Goal: Task Accomplishment & Management: Use online tool/utility

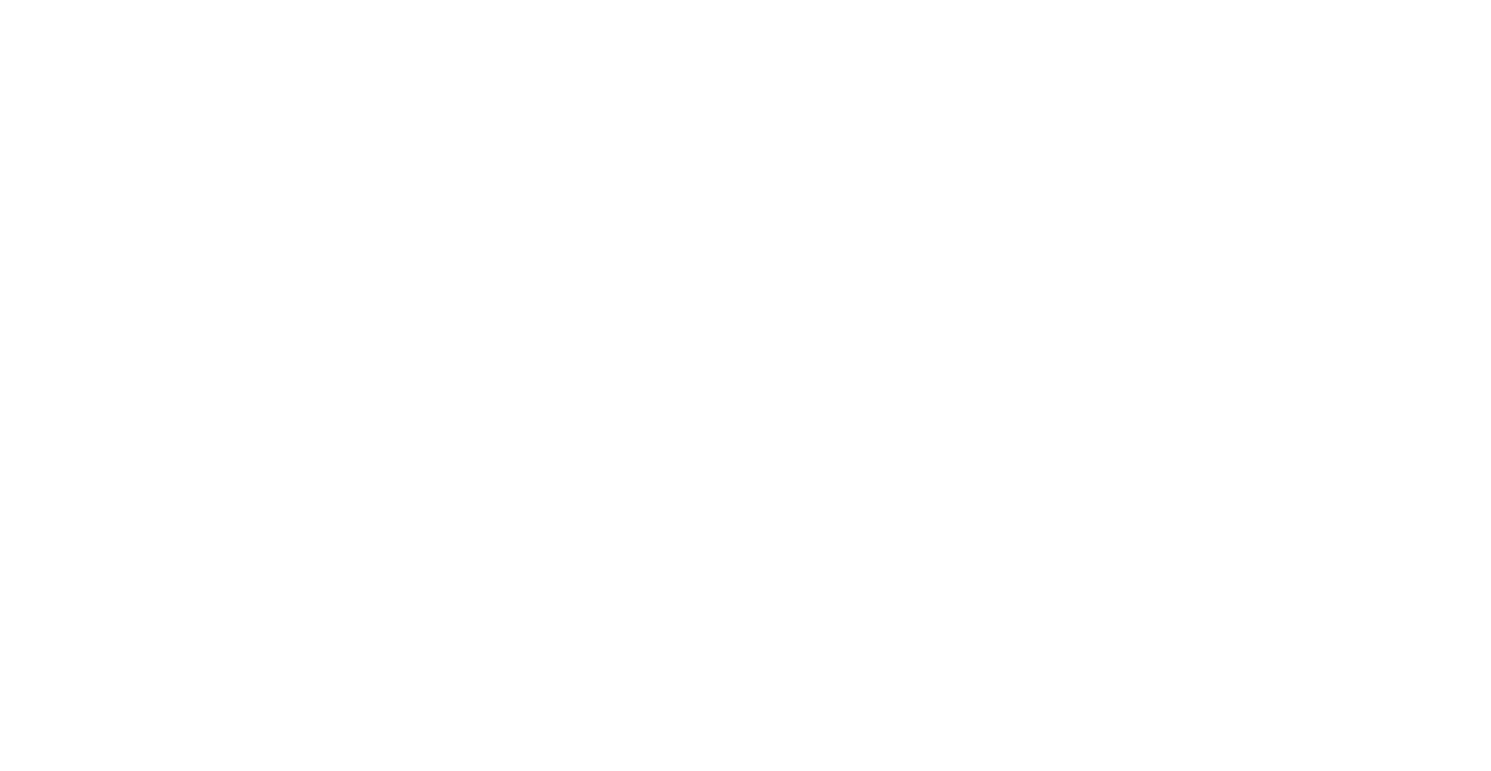
select select "Song"
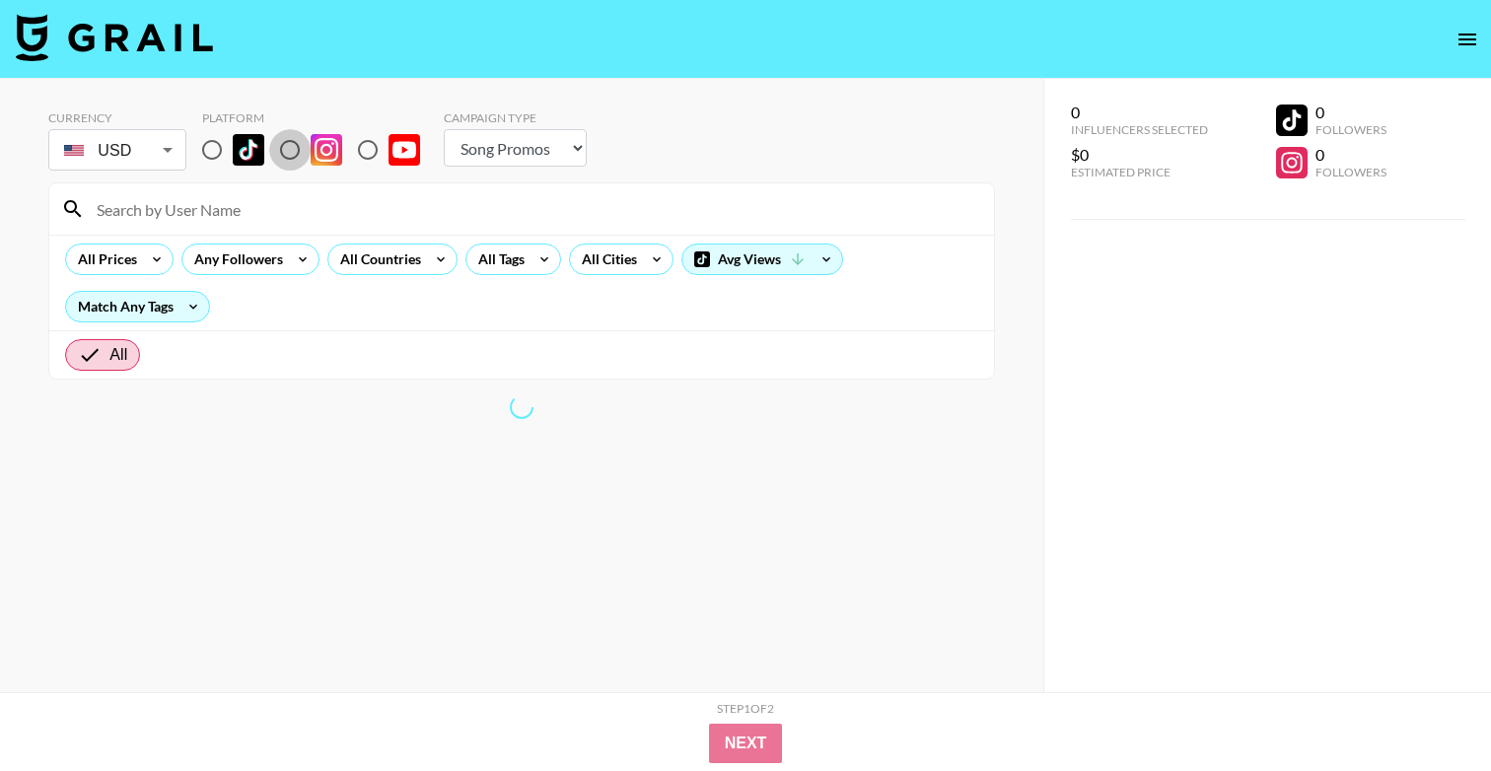
click at [300, 145] on input "radio" at bounding box center [289, 149] width 41 height 41
radio input "true"
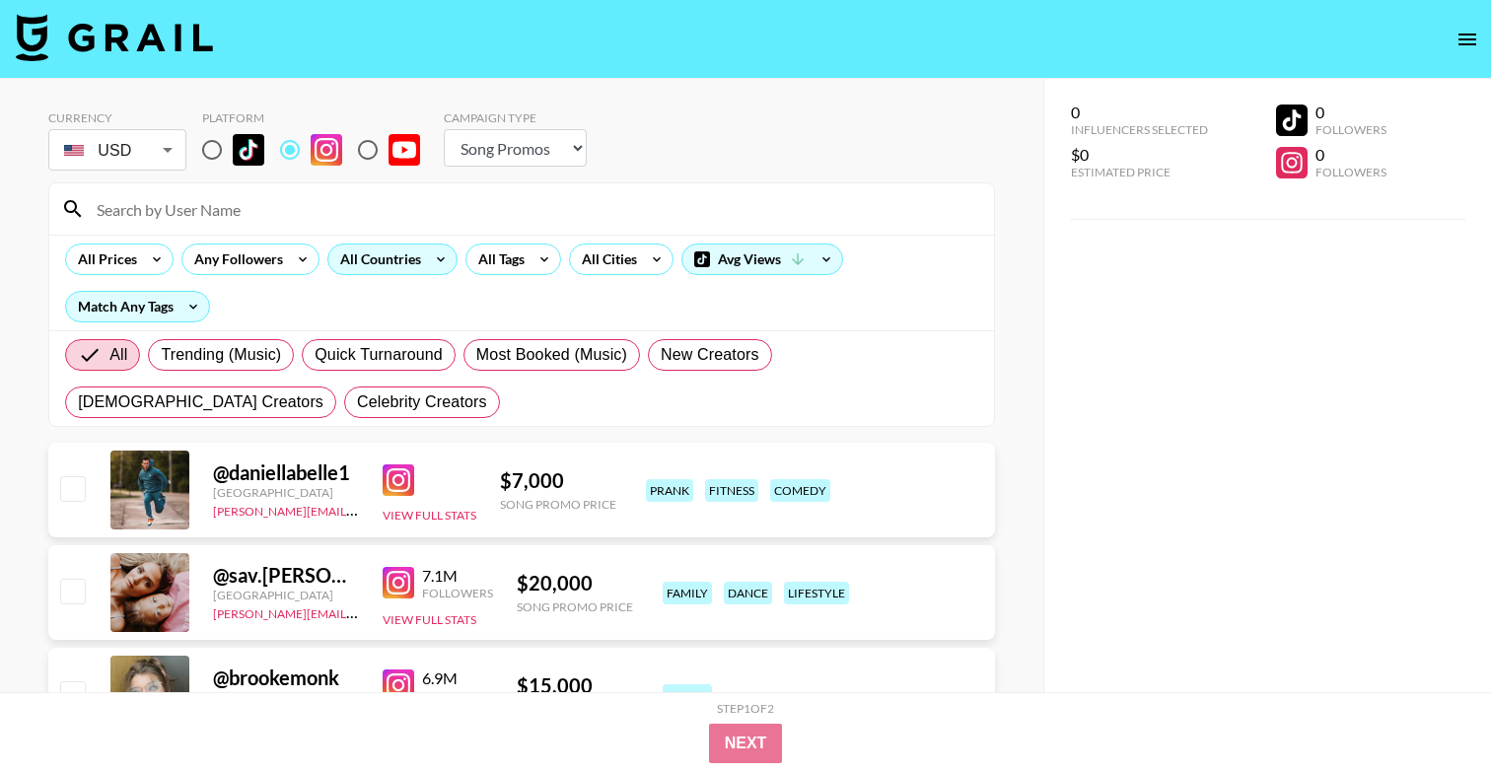
click at [401, 250] on div "All Countries" at bounding box center [376, 259] width 97 height 30
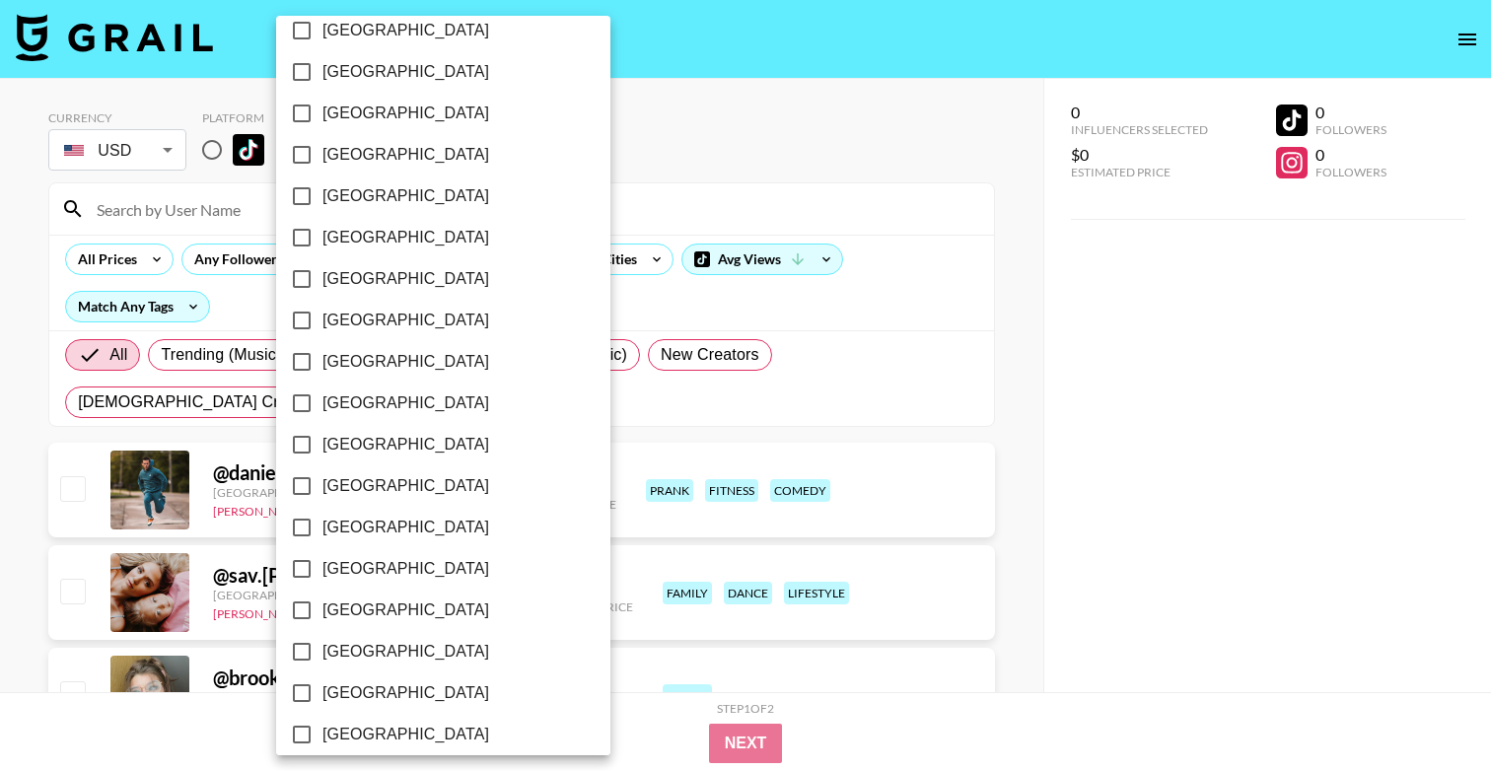
scroll to position [1528, 0]
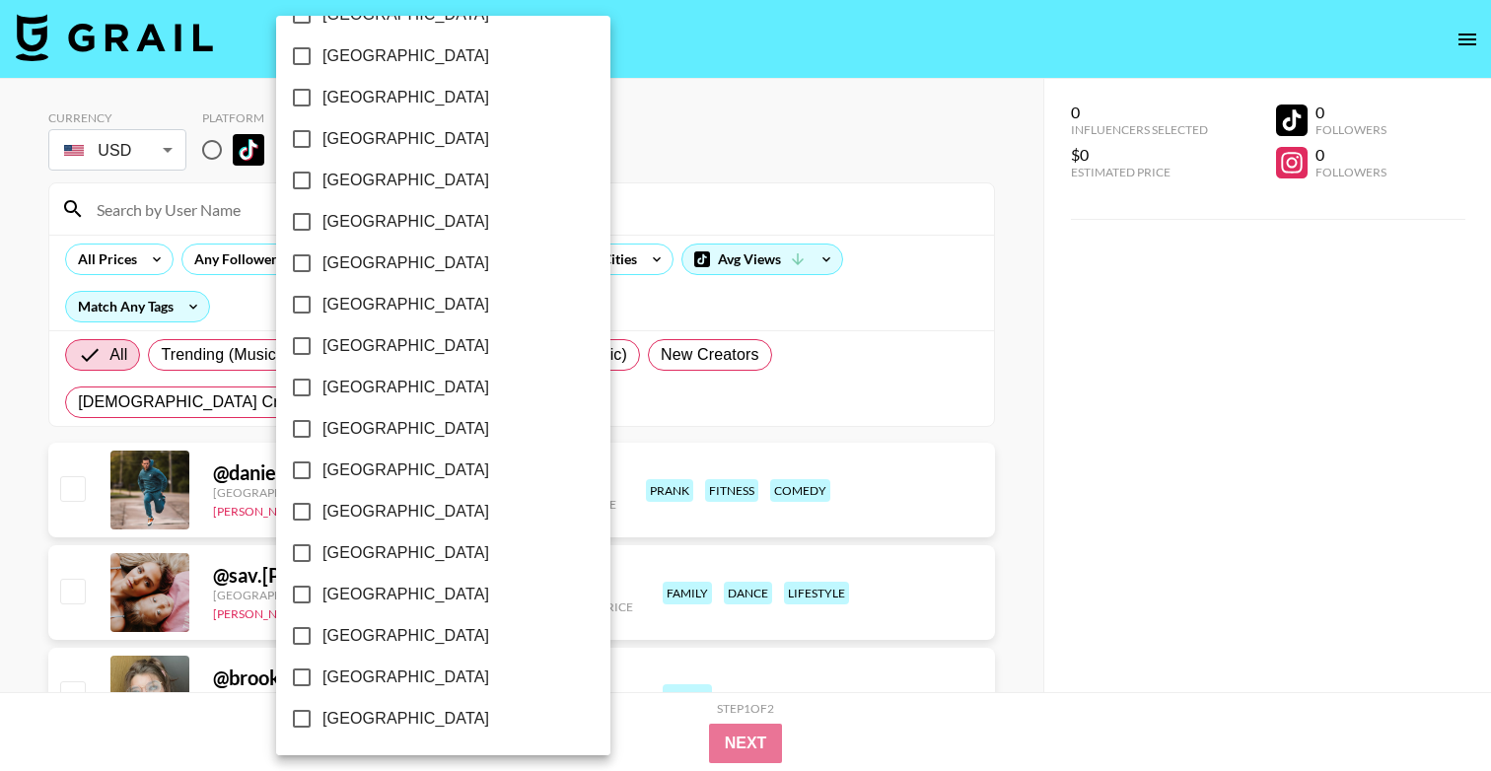
click at [373, 669] on span "[GEOGRAPHIC_DATA]" at bounding box center [405, 677] width 167 height 24
click at [322, 669] on input "[GEOGRAPHIC_DATA]" at bounding box center [301, 677] width 41 height 41
checkbox input "true"
click at [659, 190] on div at bounding box center [745, 385] width 1491 height 771
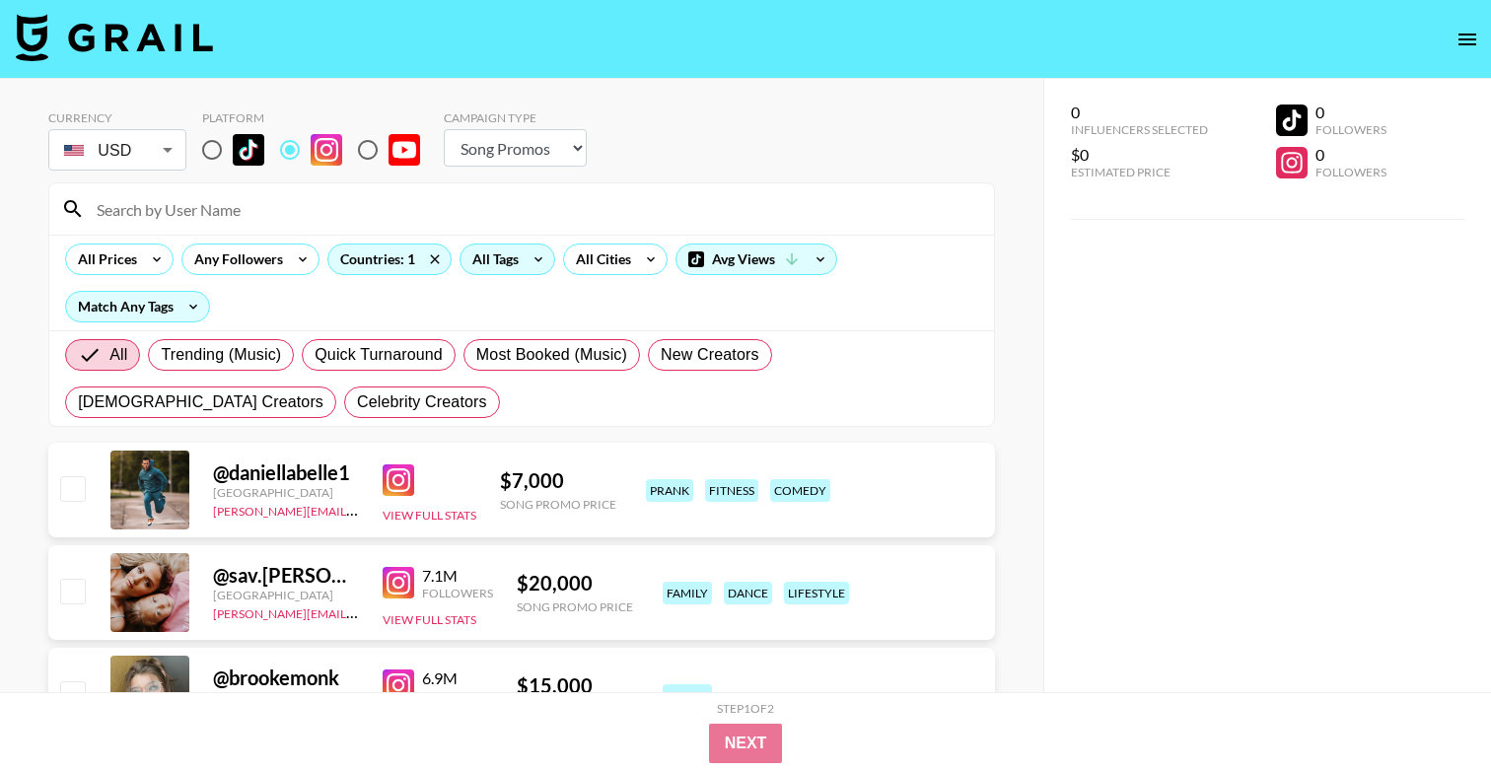
click at [526, 264] on icon at bounding box center [538, 259] width 32 height 30
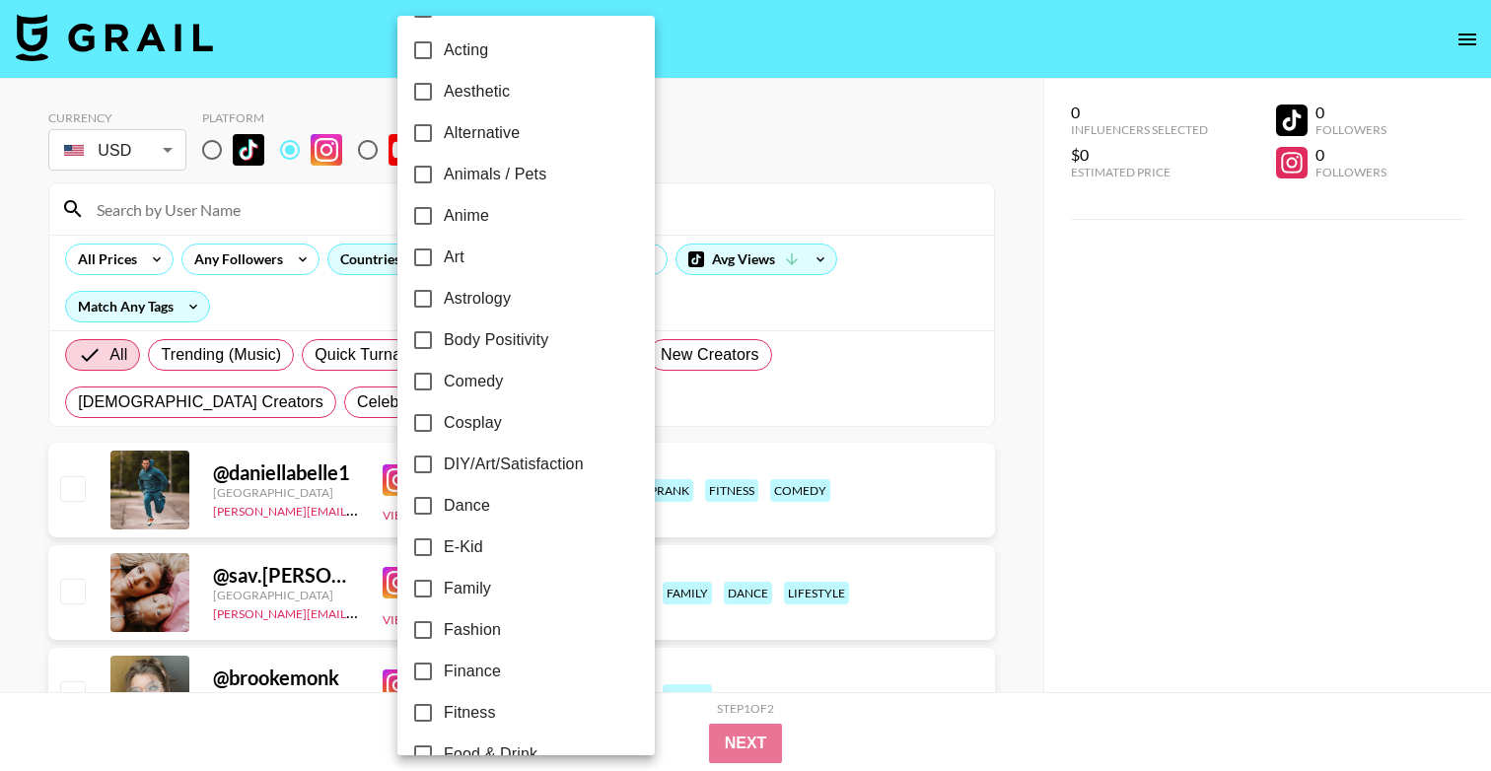
scroll to position [45, 0]
click at [504, 485] on label "Dance" at bounding box center [512, 503] width 221 height 41
click at [444, 485] on input "Dance" at bounding box center [422, 503] width 41 height 41
checkbox input "true"
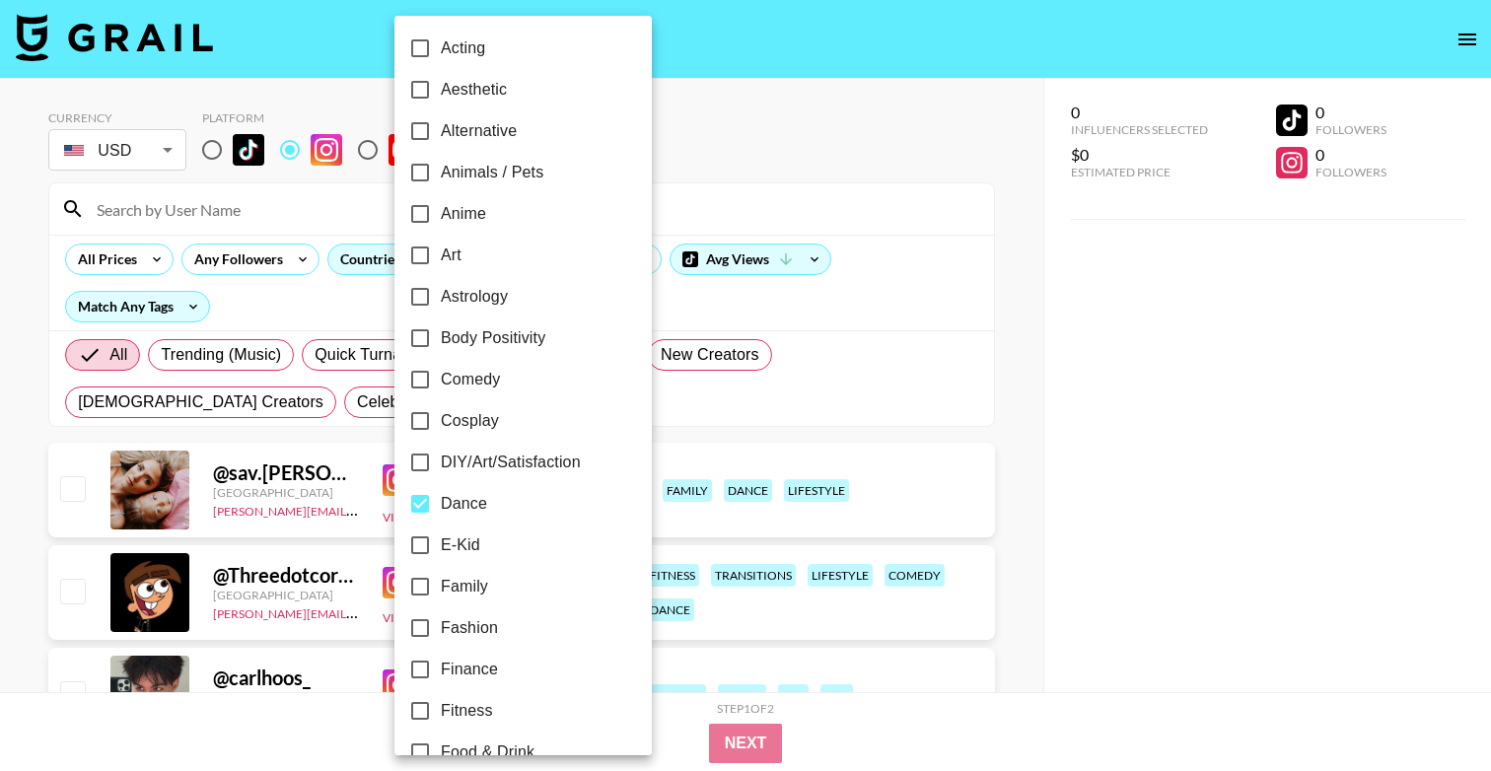
click at [865, 104] on div at bounding box center [745, 385] width 1491 height 771
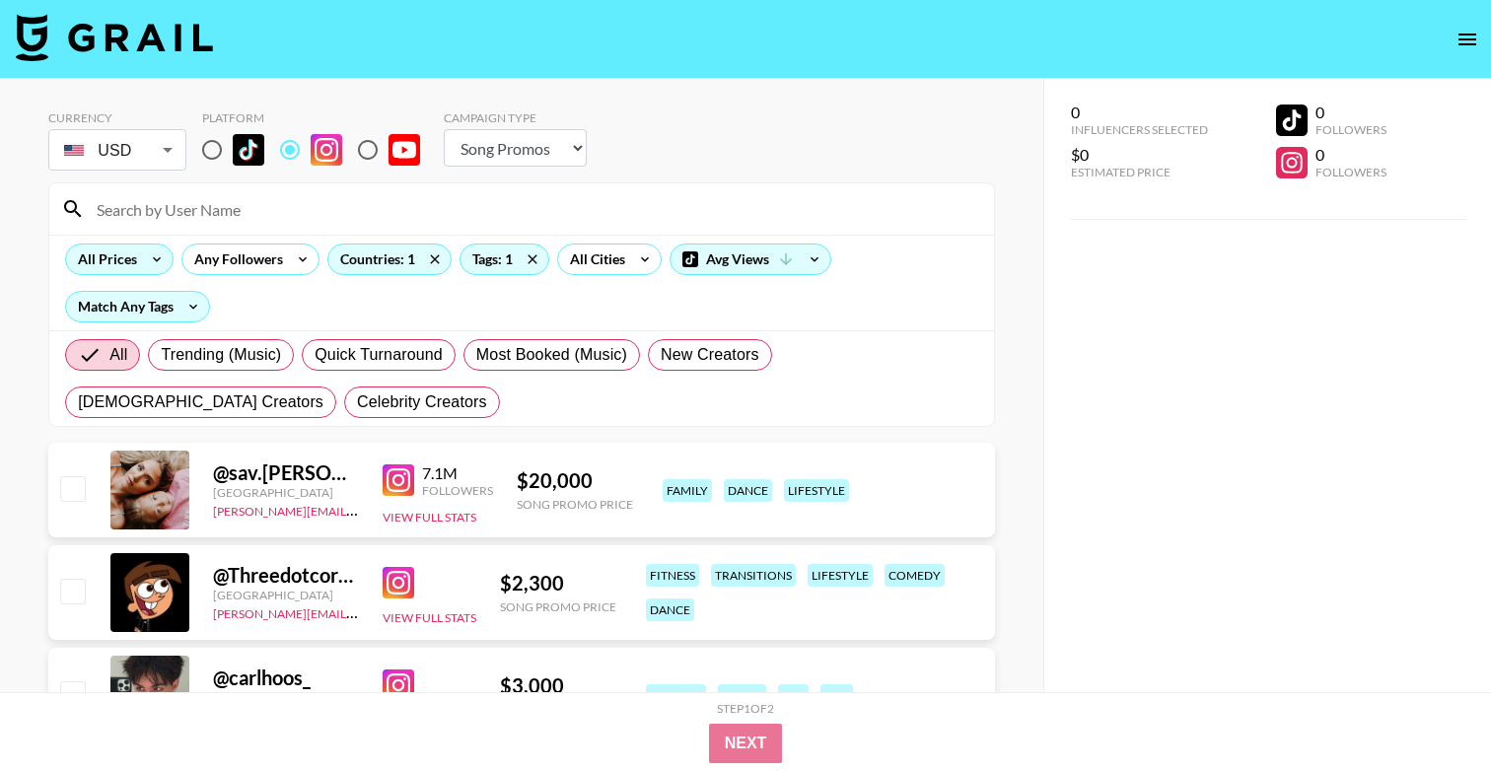
click at [123, 251] on div "All Prices" at bounding box center [103, 259] width 75 height 30
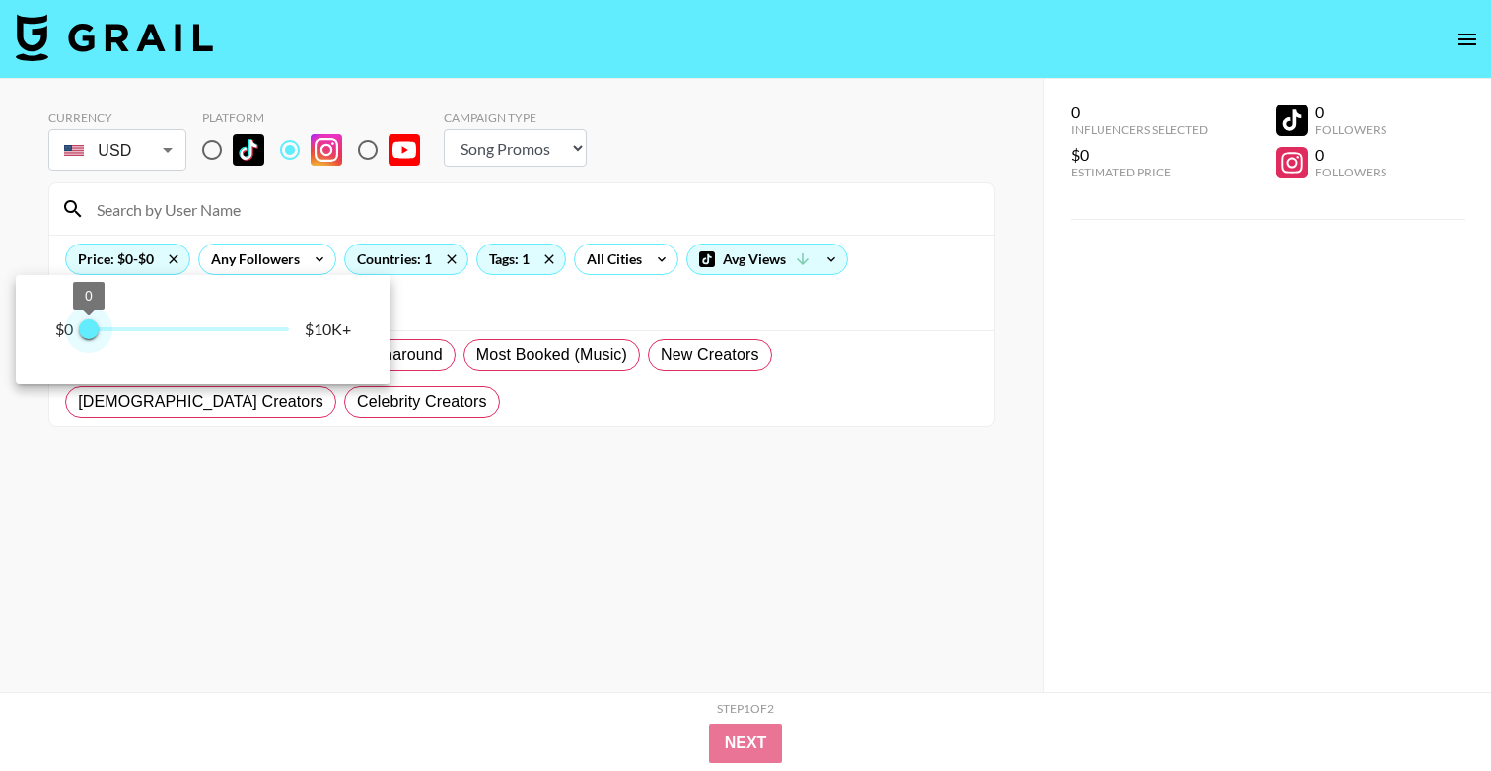
type input "500"
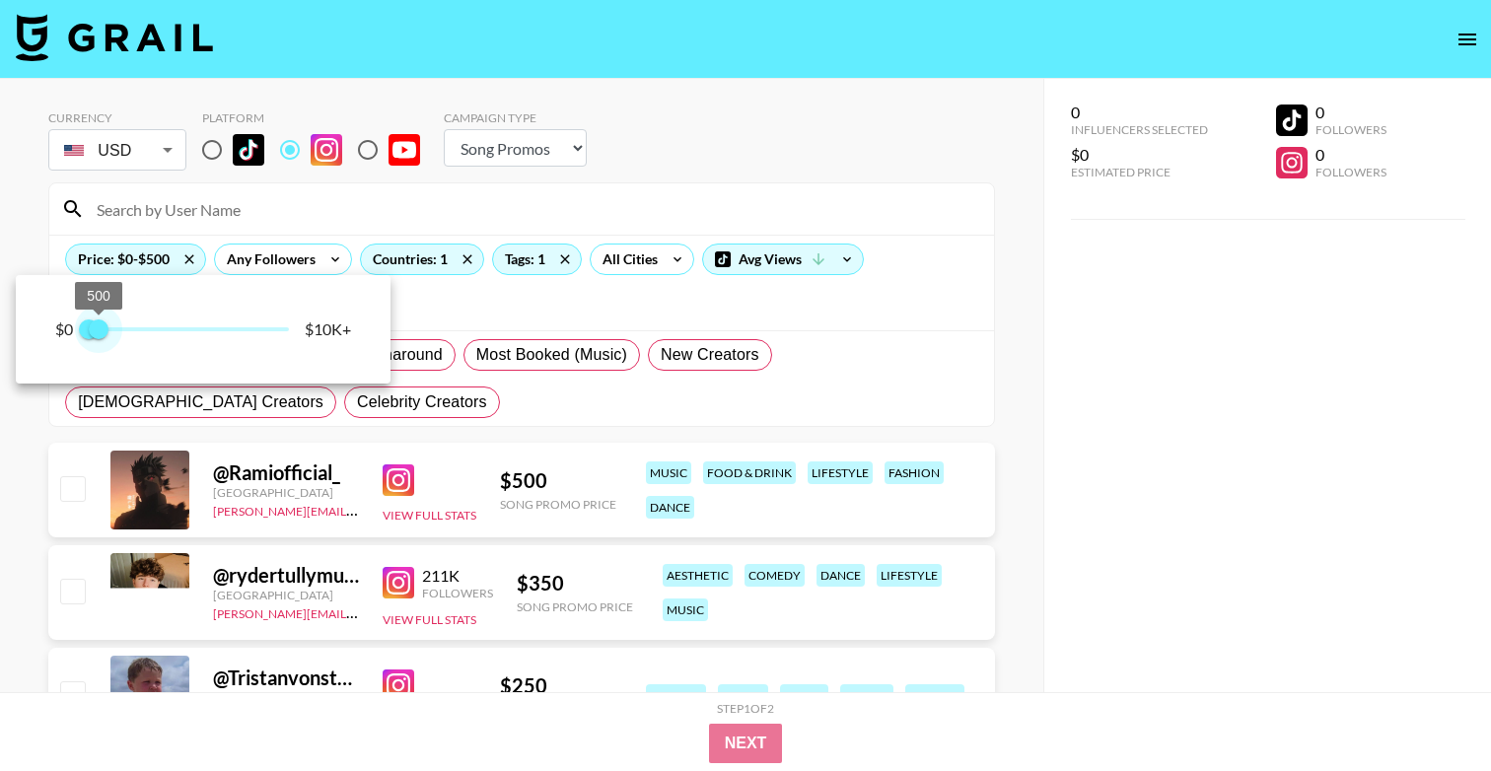
drag, startPoint x: 283, startPoint y: 328, endPoint x: 100, endPoint y: 334, distance: 183.5
click at [100, 334] on span "500" at bounding box center [99, 329] width 20 height 20
click at [591, 191] on div at bounding box center [745, 385] width 1491 height 771
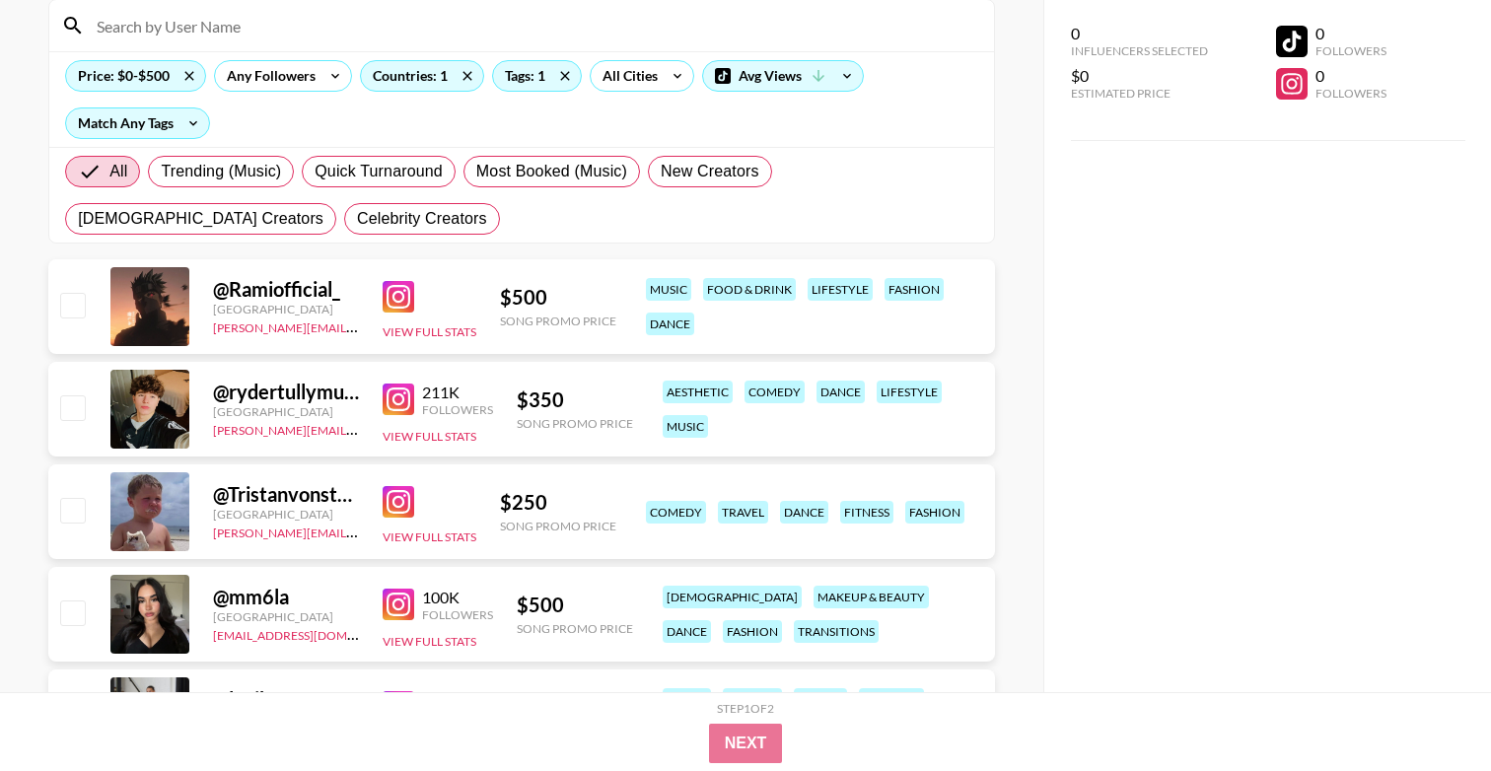
scroll to position [190, 0]
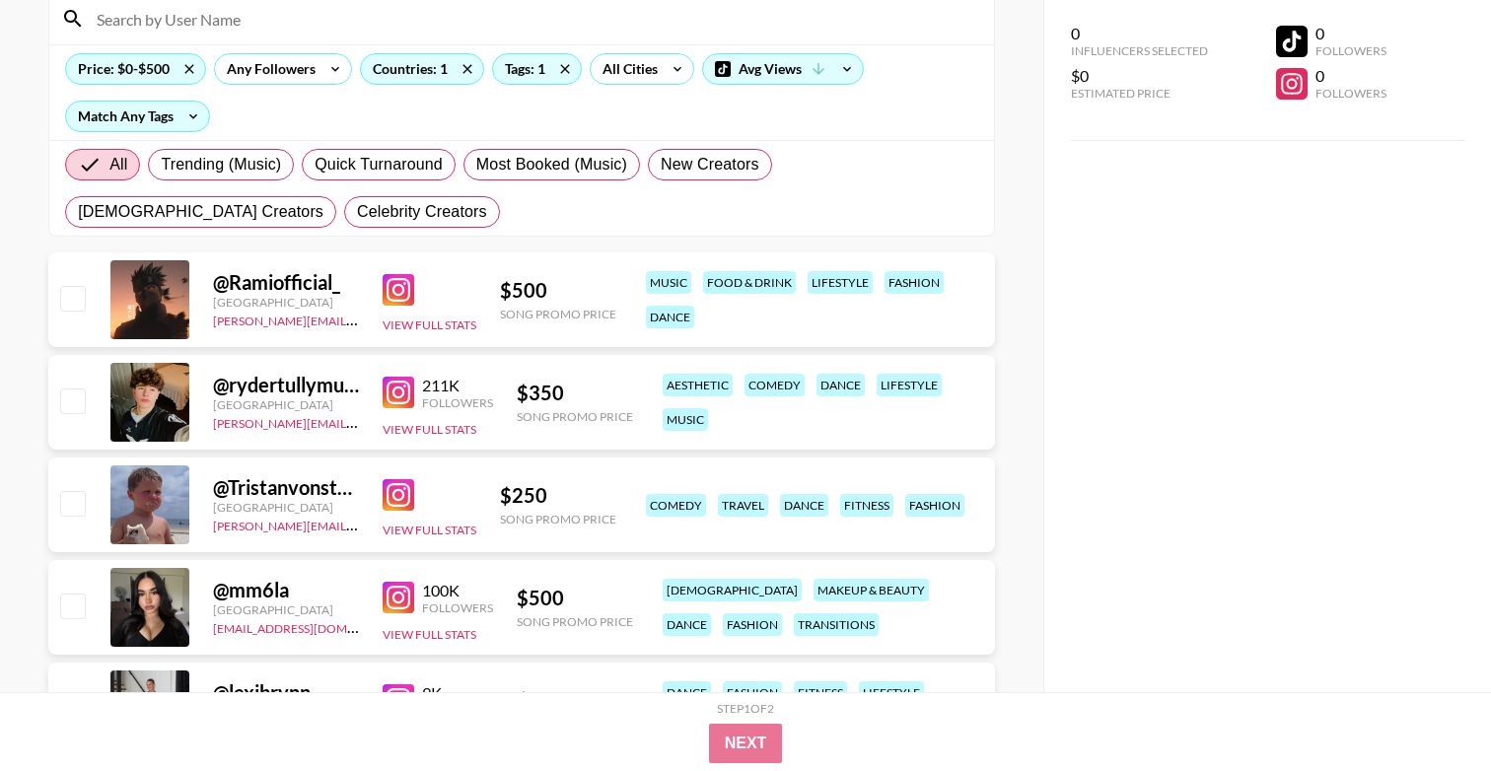
click at [392, 387] on img at bounding box center [399, 393] width 32 height 32
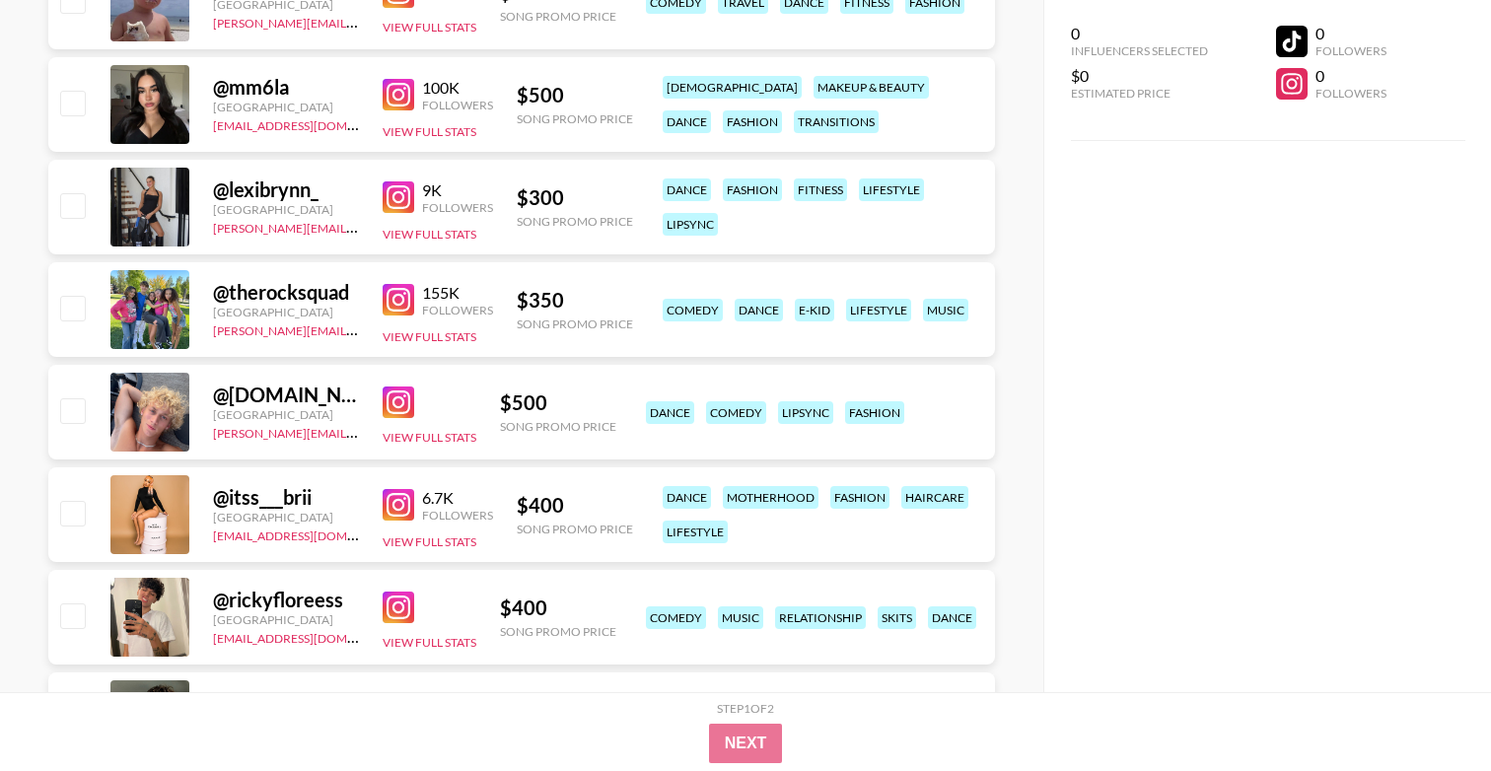
scroll to position [761, 0]
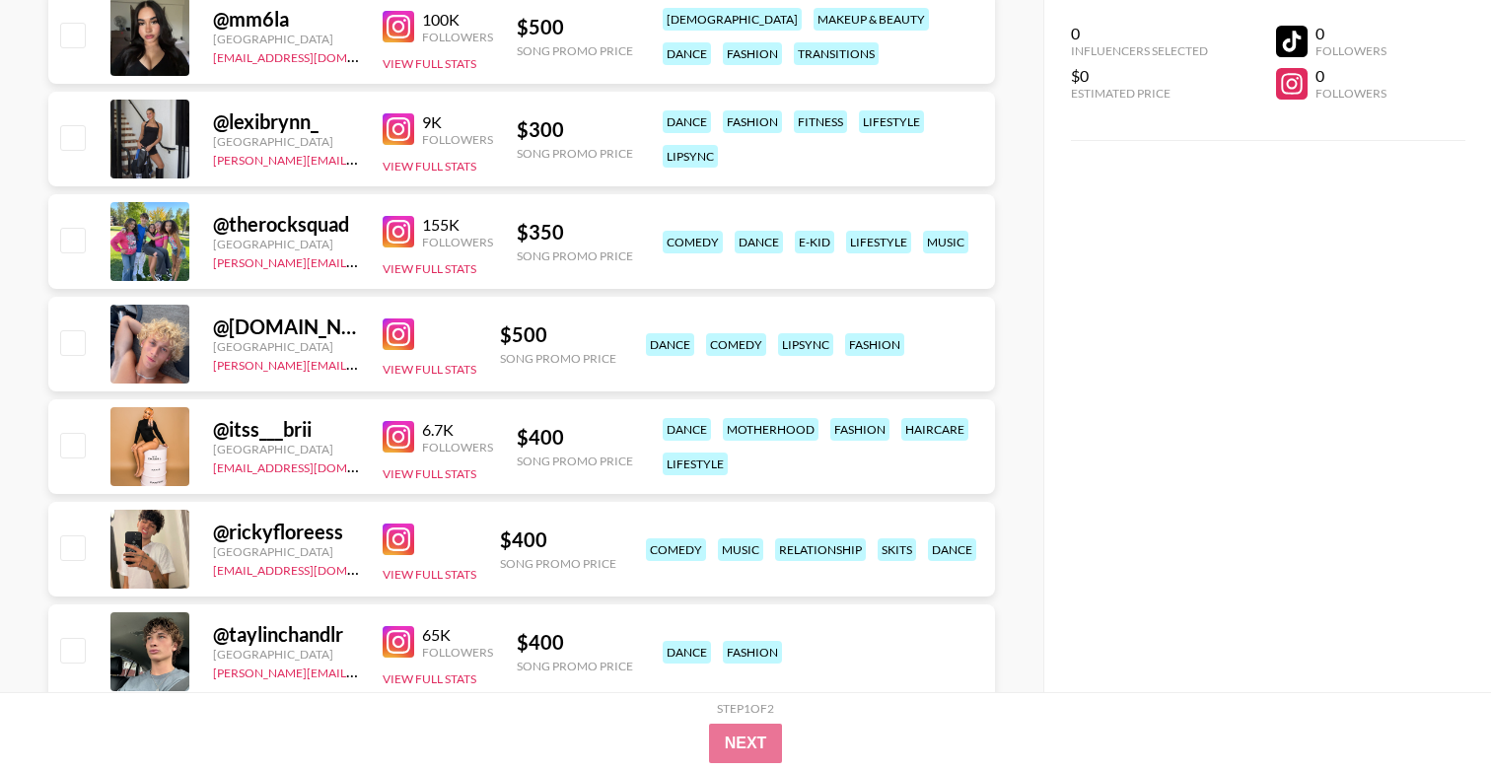
click at [392, 244] on img at bounding box center [399, 232] width 32 height 32
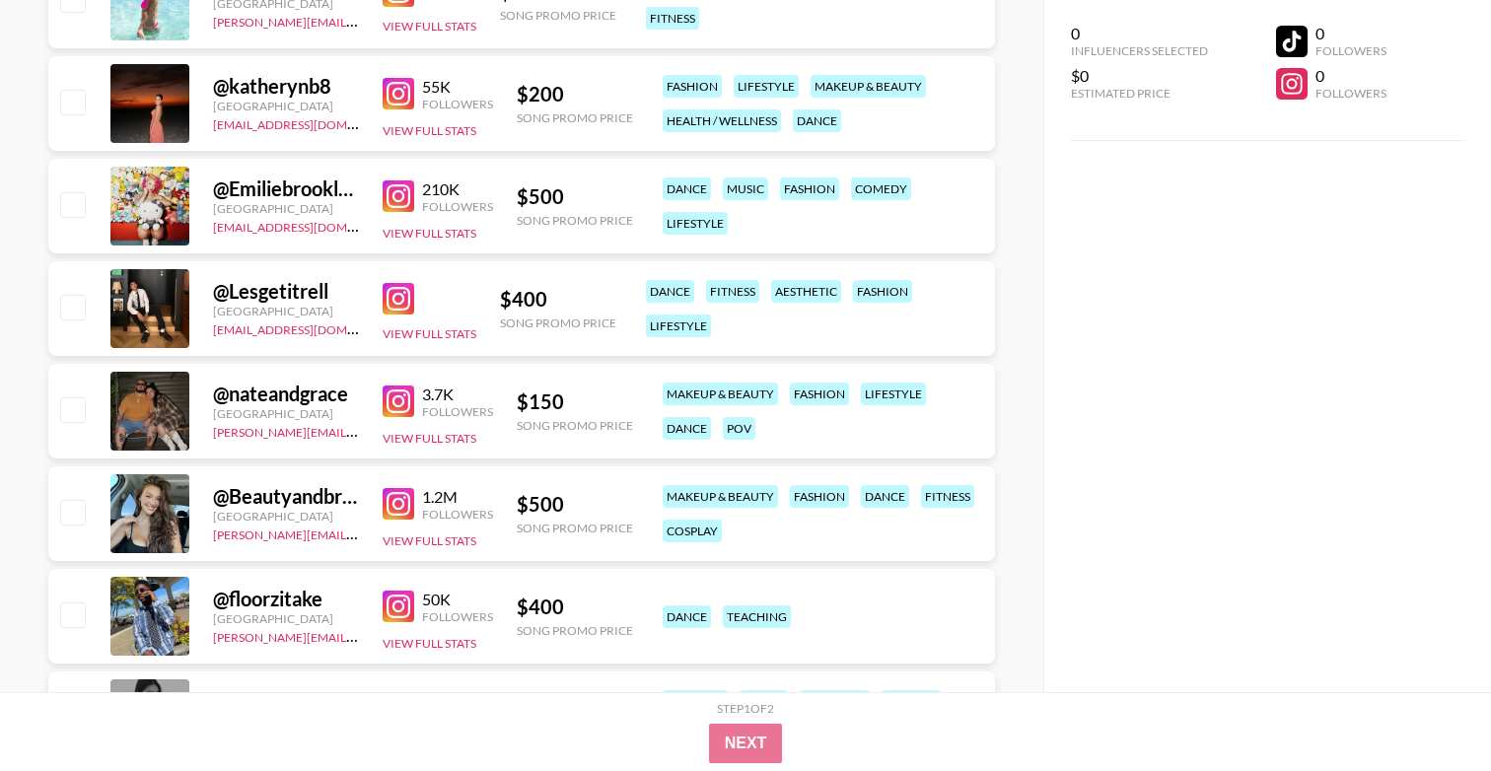
scroll to position [2127, 0]
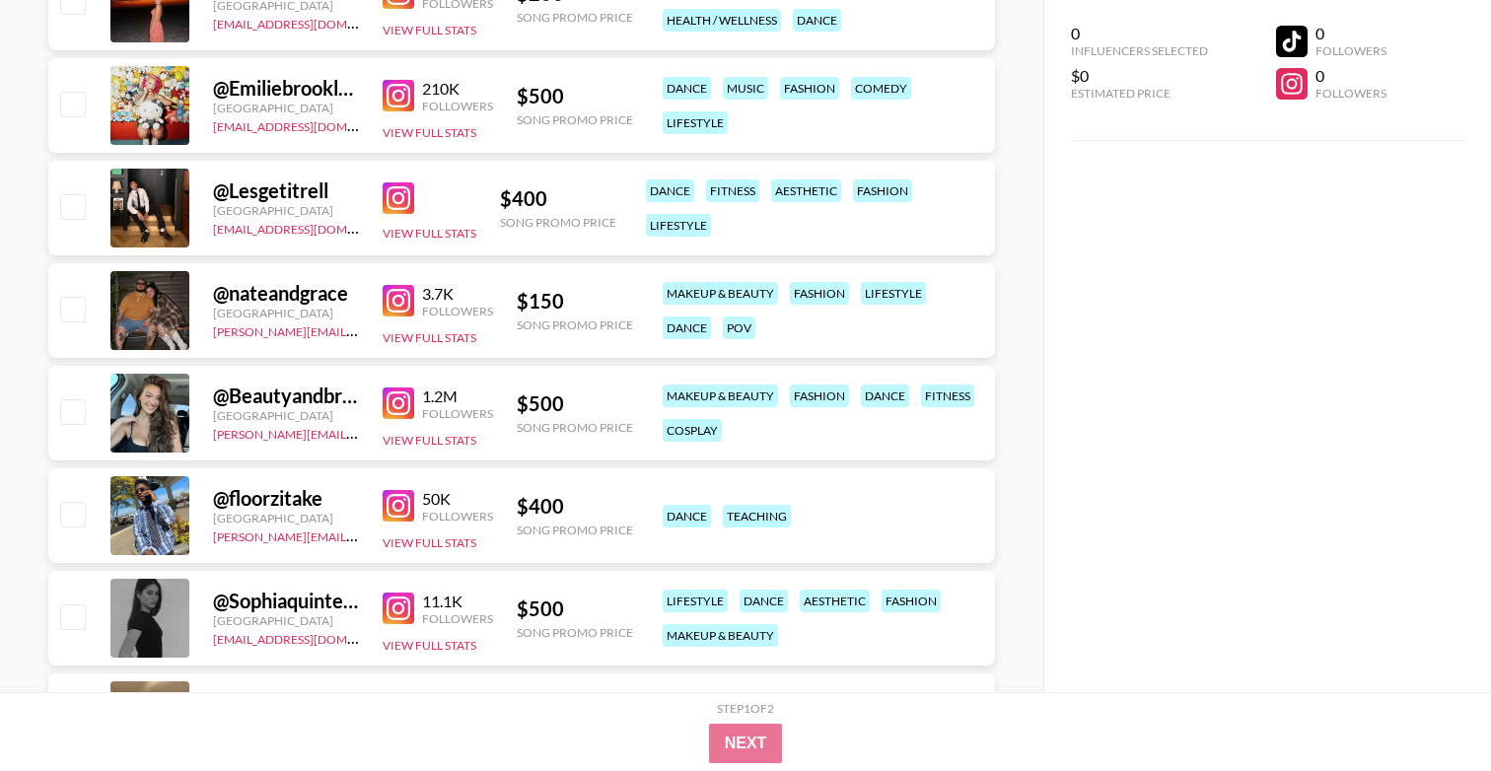
click at [401, 401] on img at bounding box center [399, 403] width 32 height 32
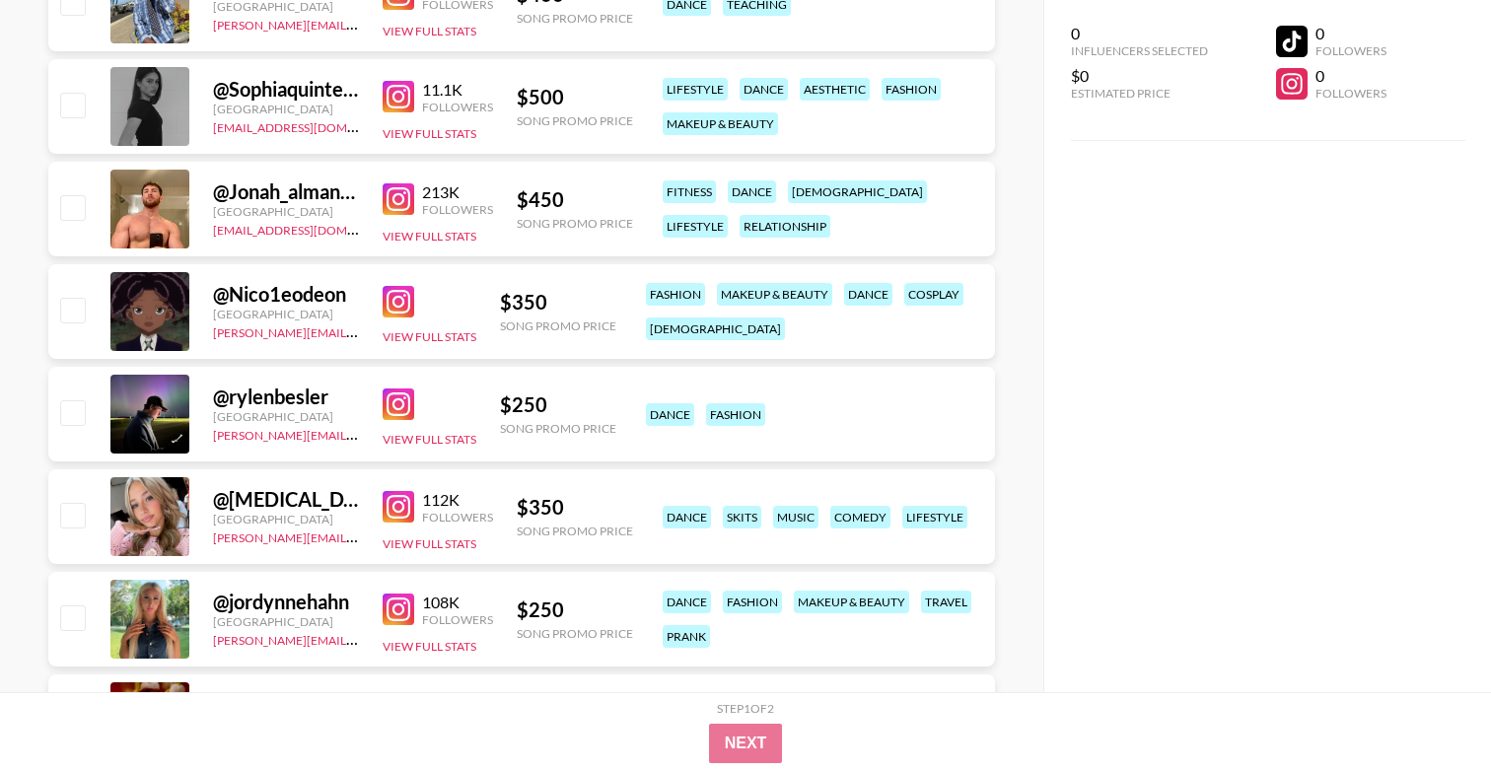
scroll to position [2653, 0]
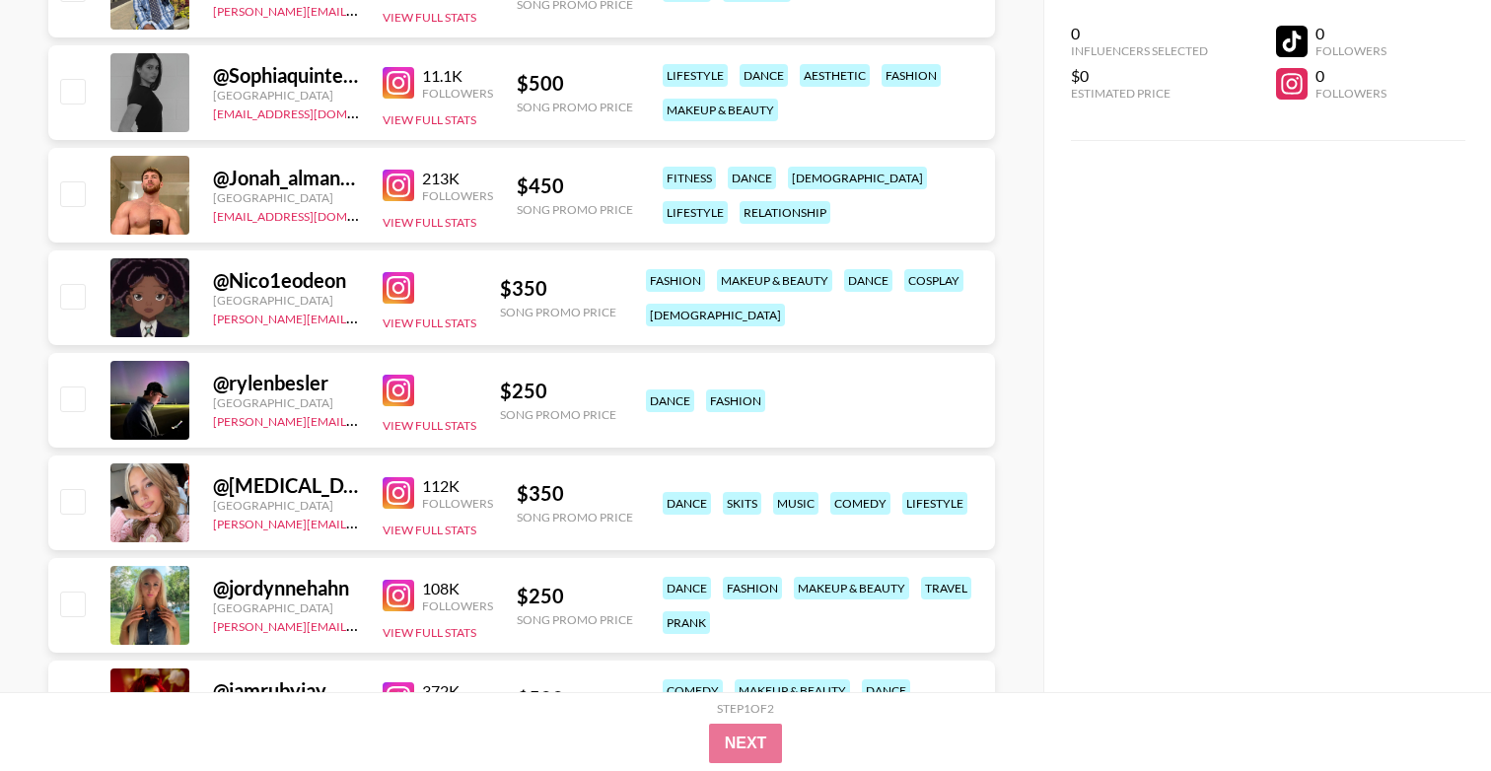
click at [402, 385] on img at bounding box center [399, 391] width 32 height 32
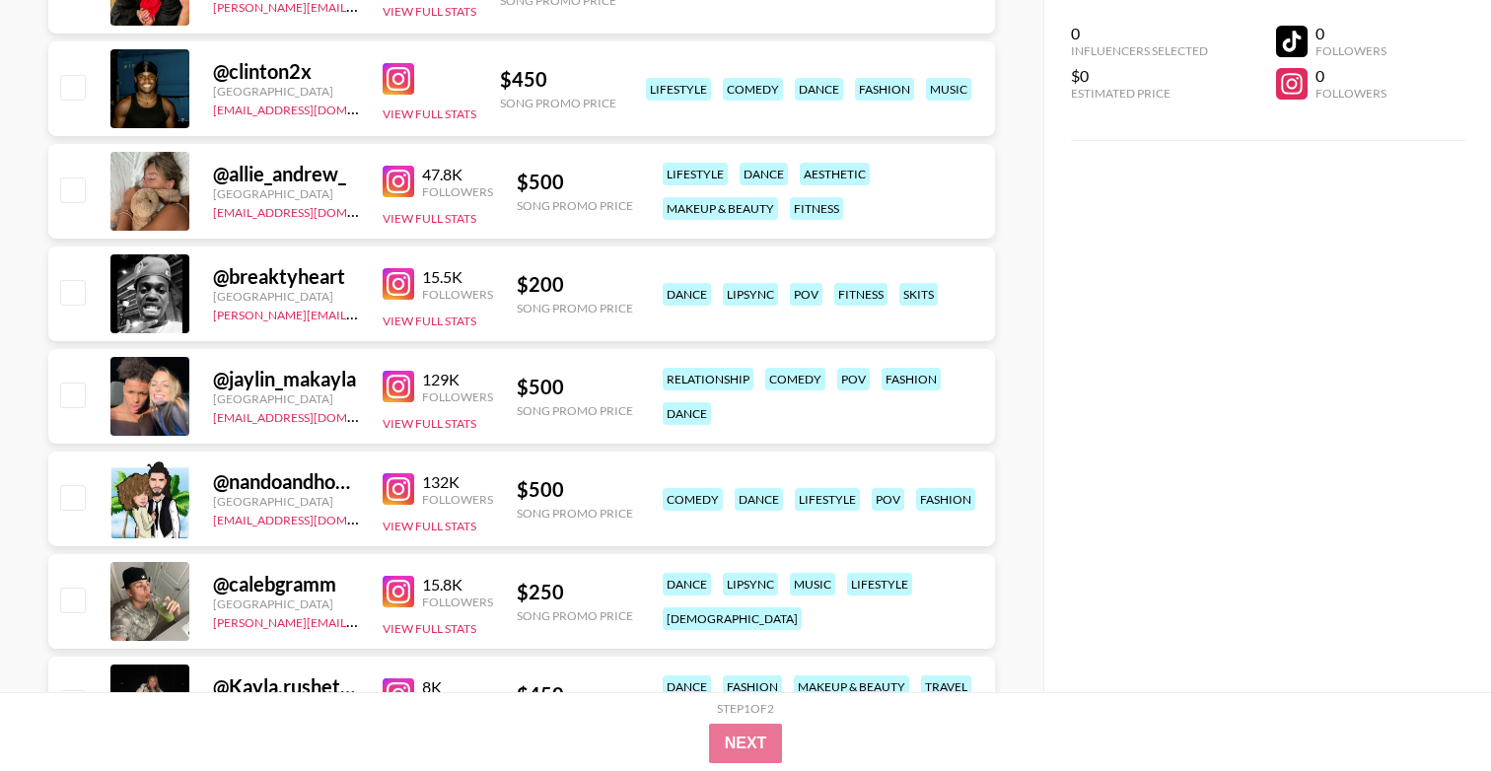
scroll to position [4302, 0]
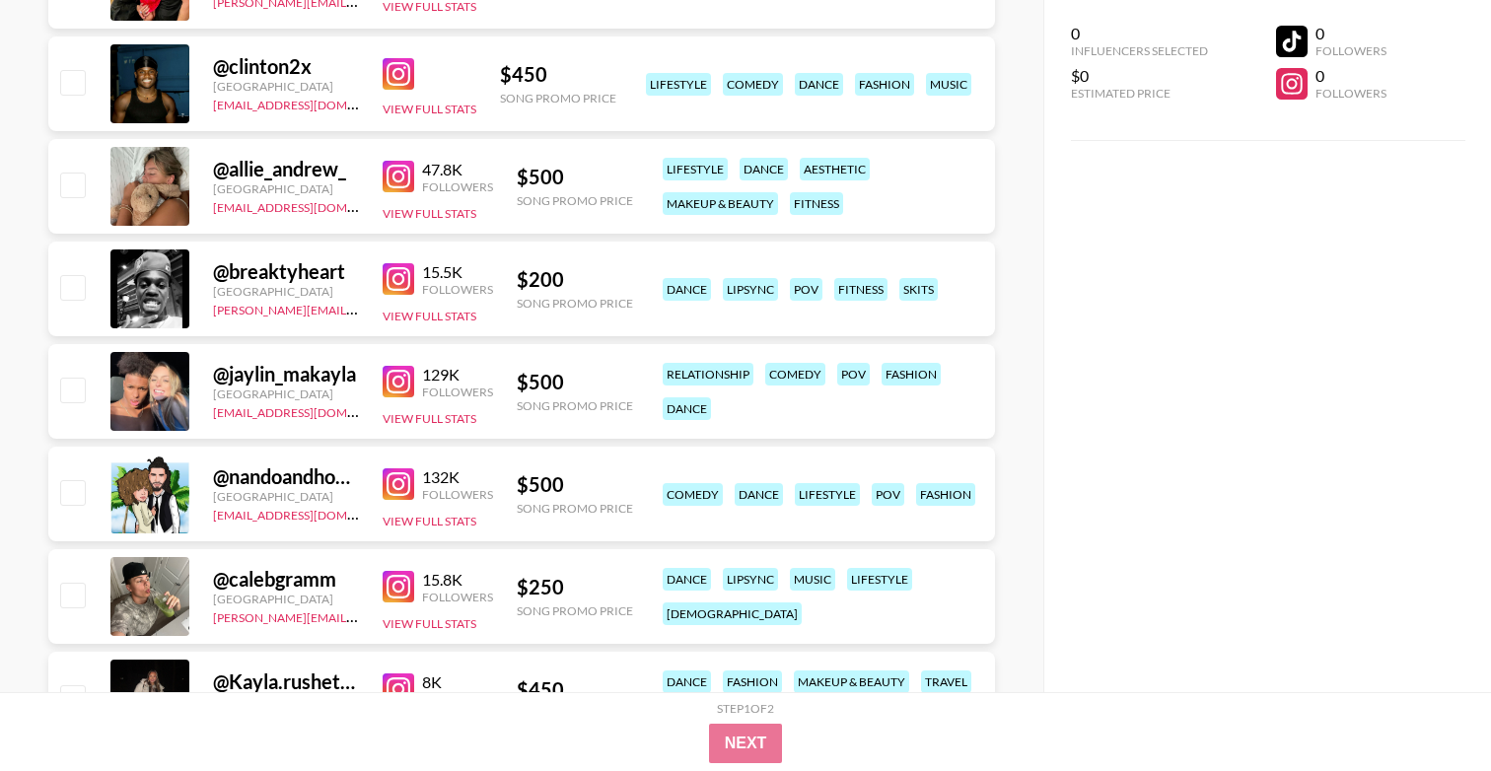
click at [407, 385] on img at bounding box center [399, 382] width 32 height 32
